Goal: Communication & Community: Answer question/provide support

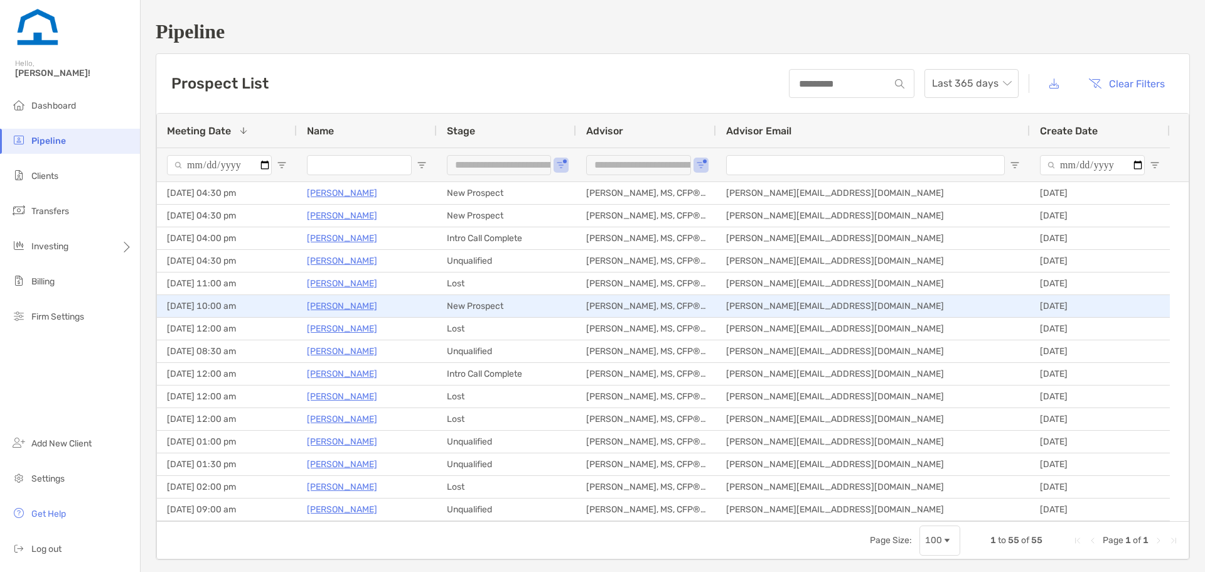
click at [346, 305] on p "[PERSON_NAME]" at bounding box center [342, 306] width 70 height 16
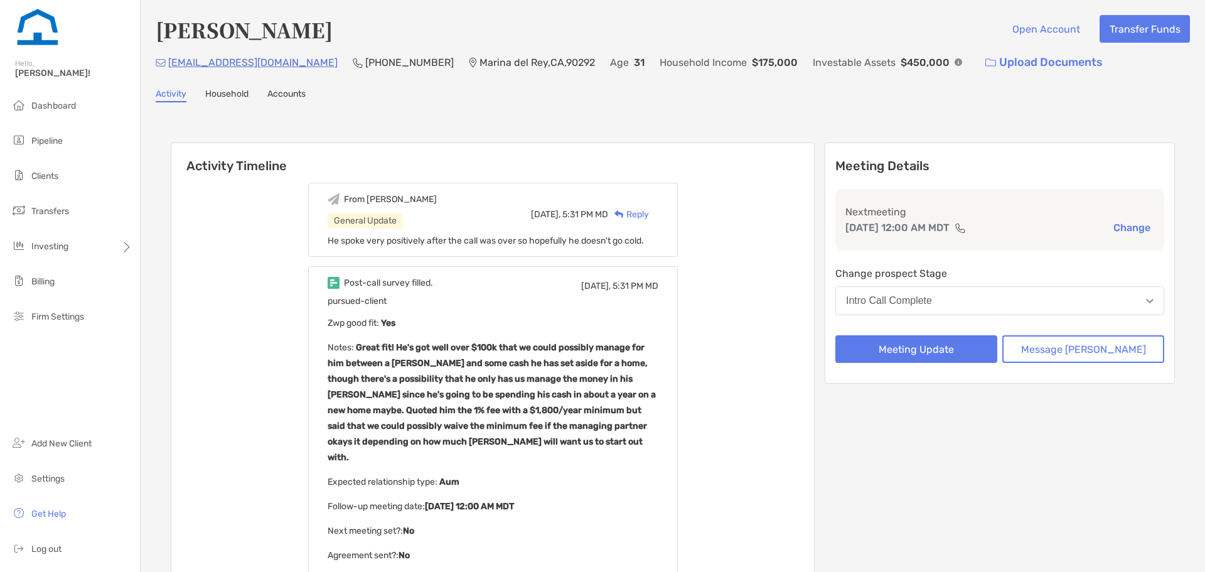
scroll to position [5, 0]
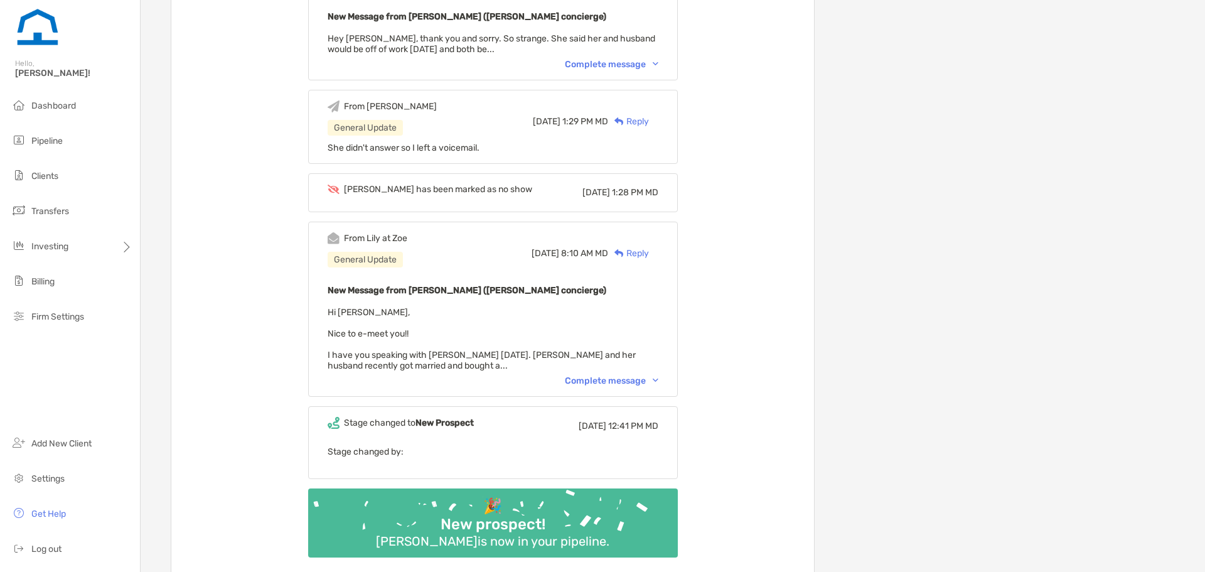
scroll to position [628, 0]
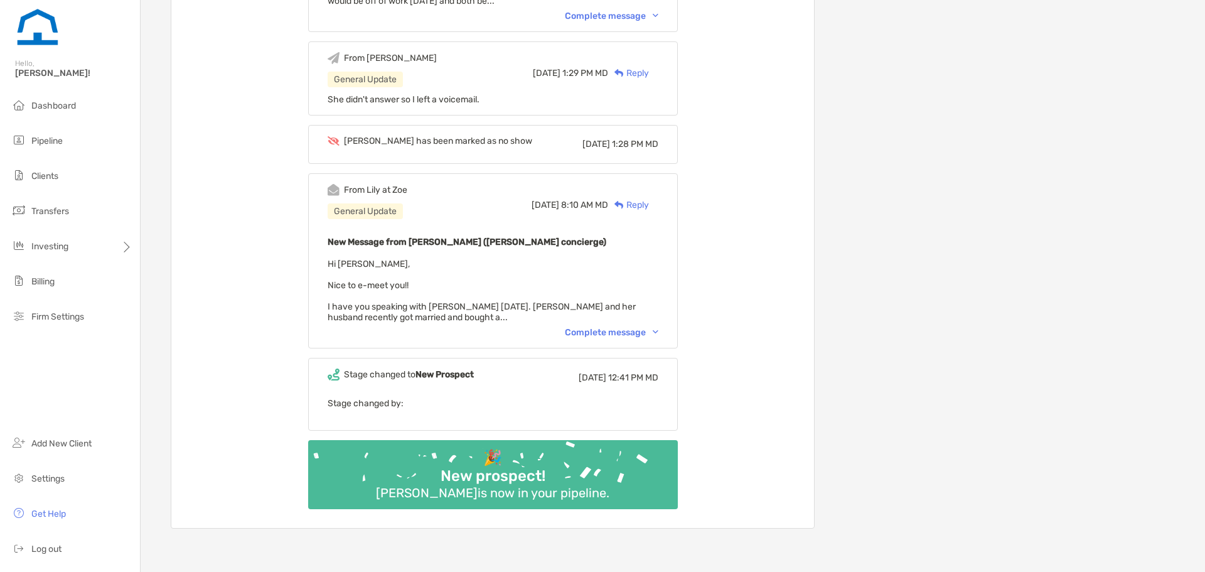
click at [608, 332] on div "Complete message" at bounding box center [612, 332] width 94 height 11
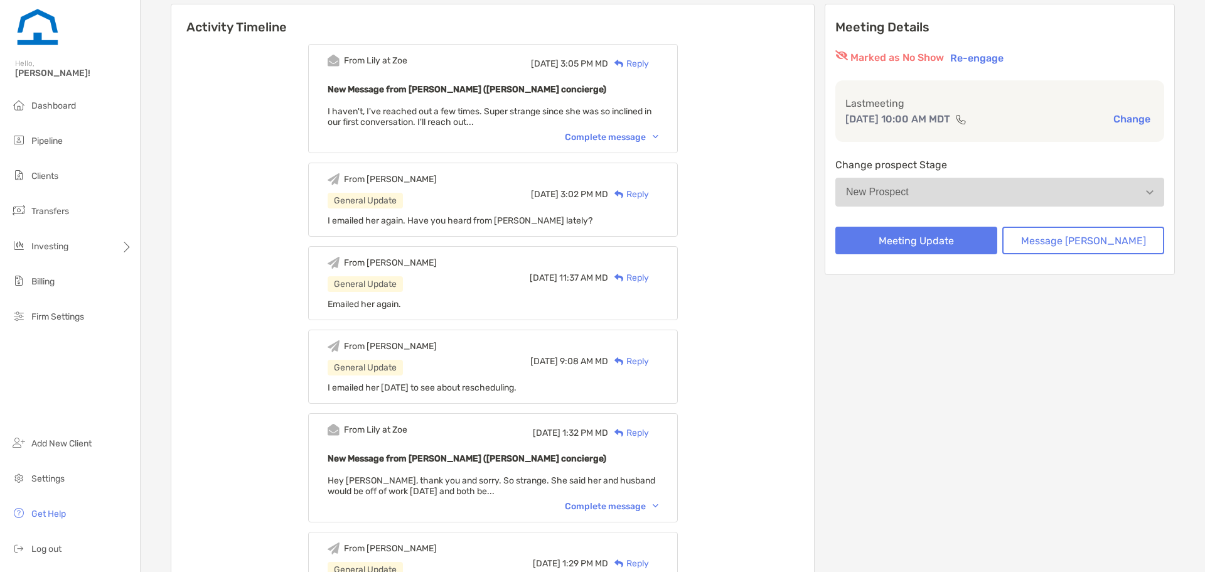
scroll to position [0, 0]
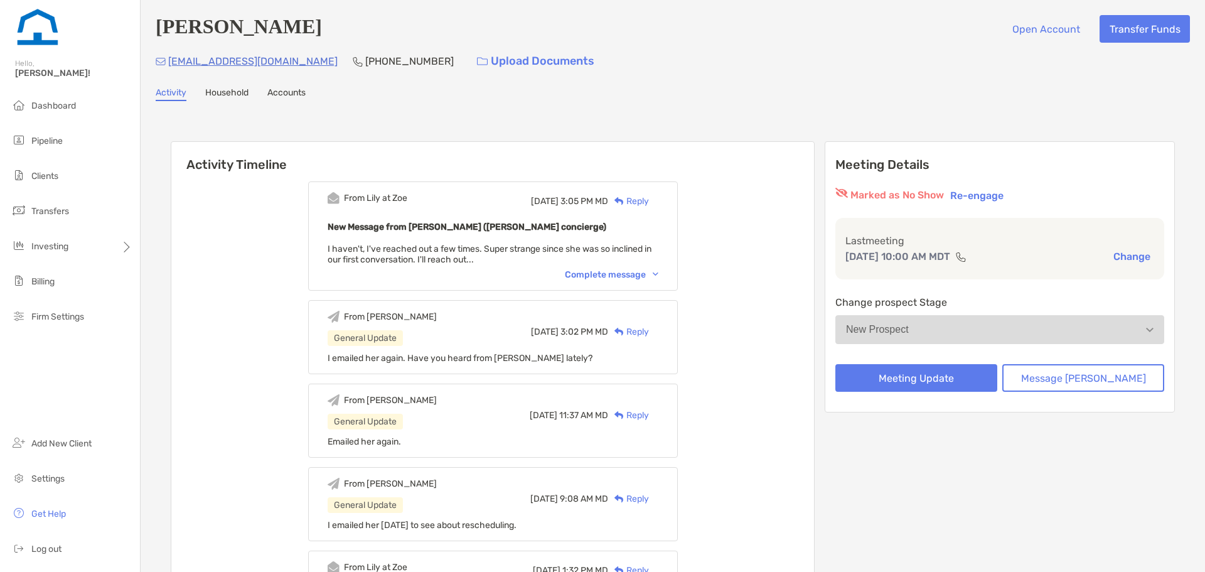
click at [649, 207] on div "Reply" at bounding box center [628, 201] width 41 height 13
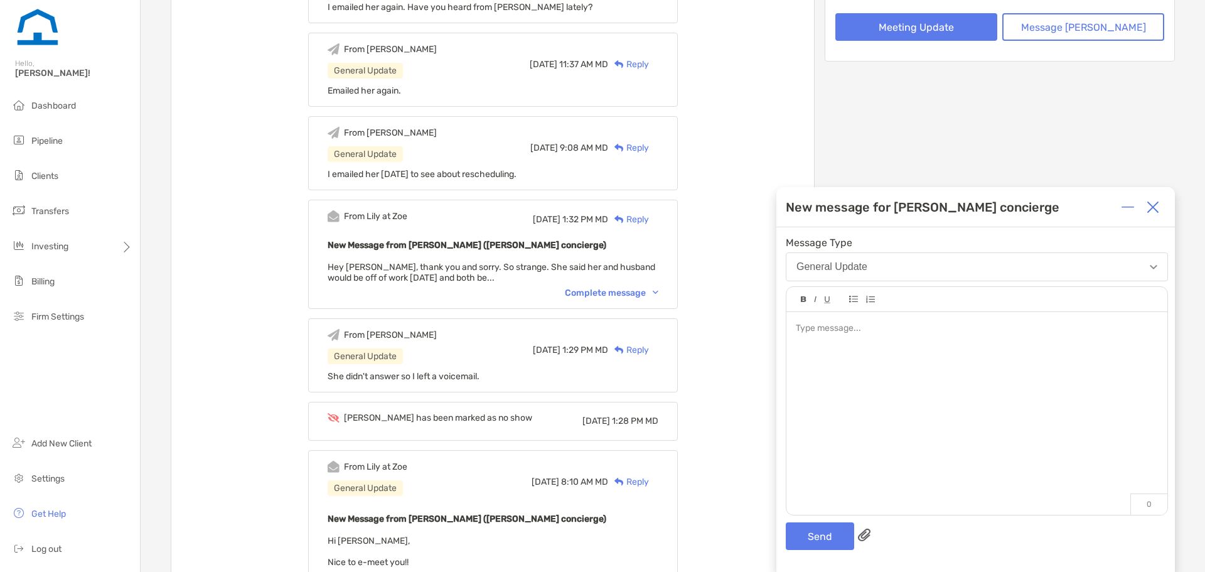
scroll to position [352, 0]
click at [876, 330] on div at bounding box center [977, 328] width 362 height 13
click at [817, 526] on button "Send" at bounding box center [820, 536] width 68 height 28
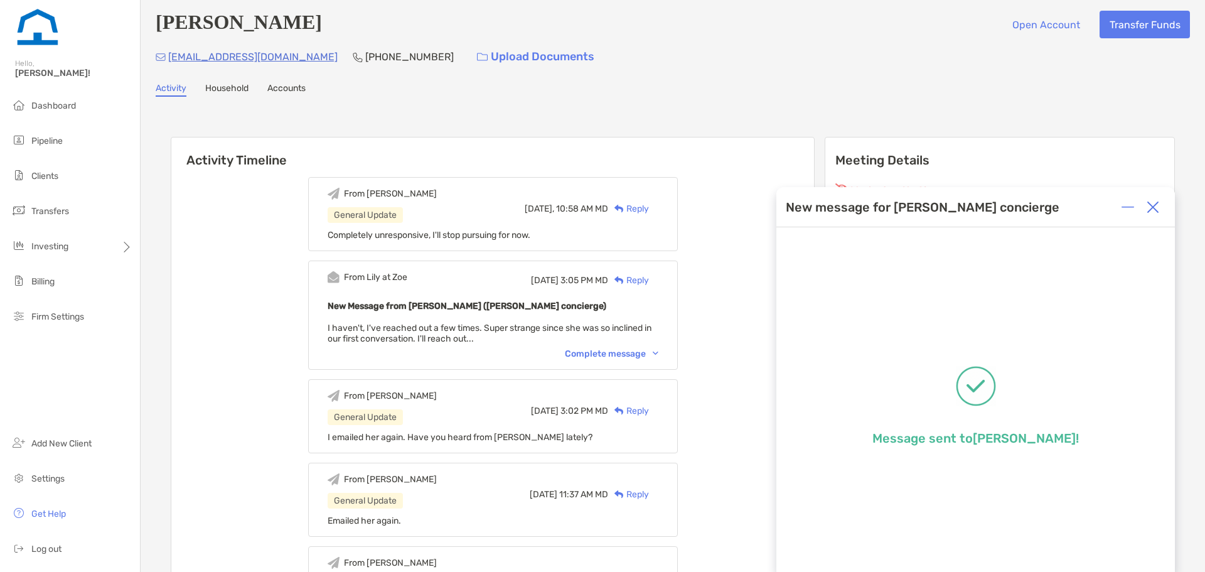
scroll to position [0, 0]
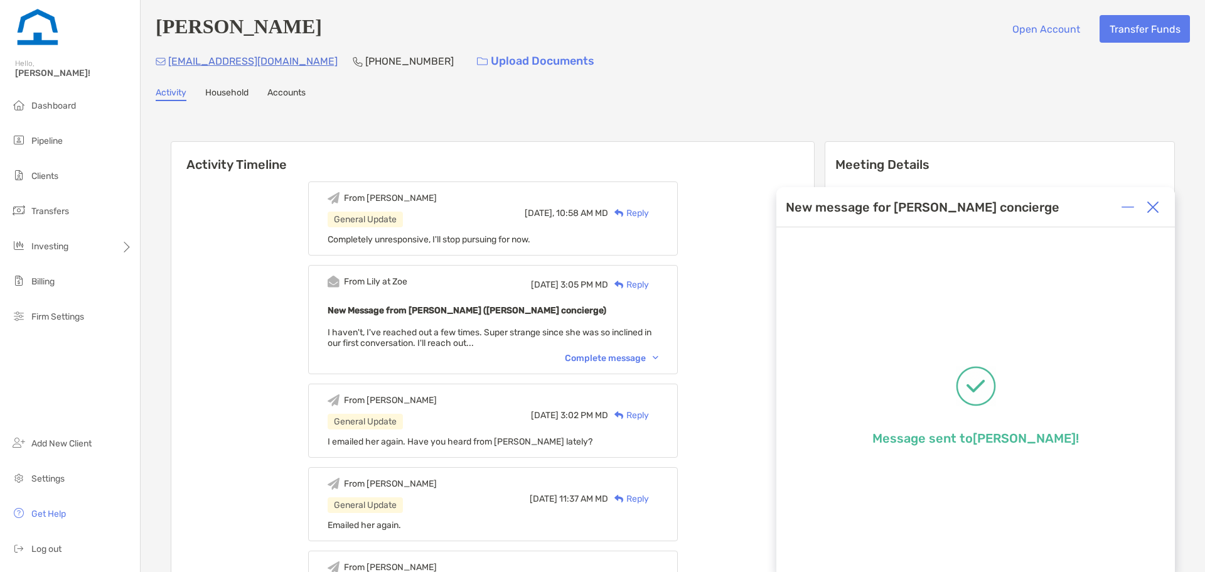
click at [1158, 208] on img at bounding box center [1153, 207] width 13 height 13
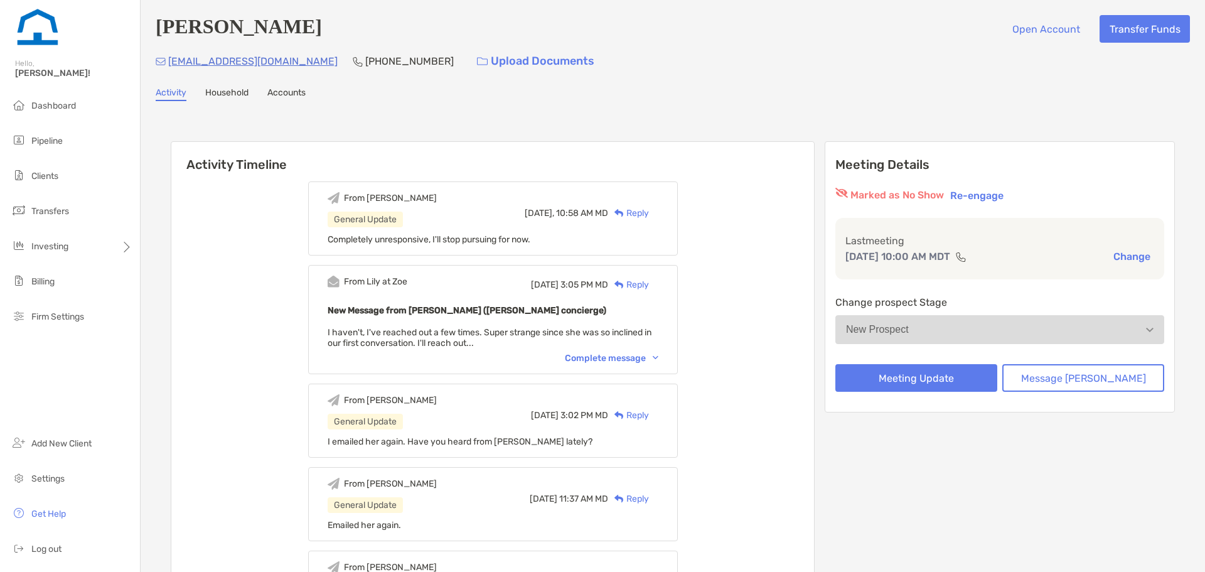
click at [977, 336] on button "New Prospect" at bounding box center [1000, 329] width 329 height 29
